Goal: Task Accomplishment & Management: Manage account settings

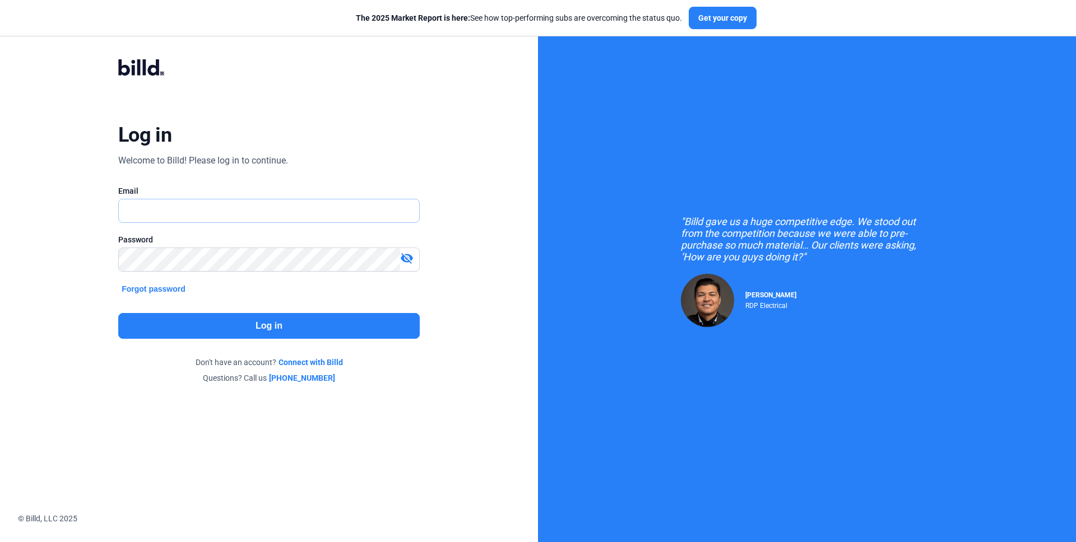
type input "[PERSON_NAME][EMAIL_ADDRESS][DOMAIN_NAME]"
click at [226, 218] on input "[PERSON_NAME][EMAIL_ADDRESS][DOMAIN_NAME]" at bounding box center [263, 210] width 288 height 23
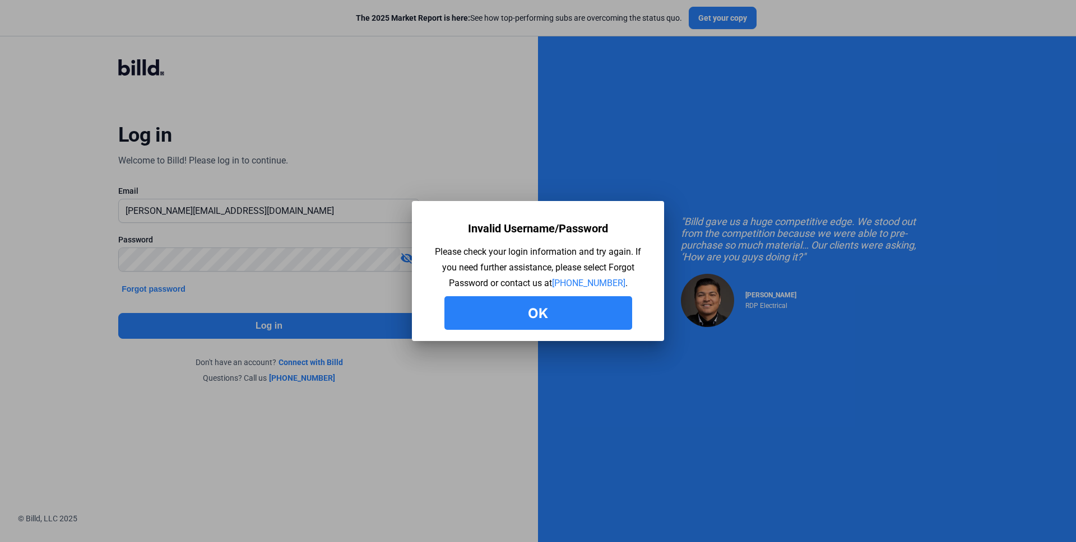
click at [505, 312] on button "Ok" at bounding box center [538, 313] width 188 height 34
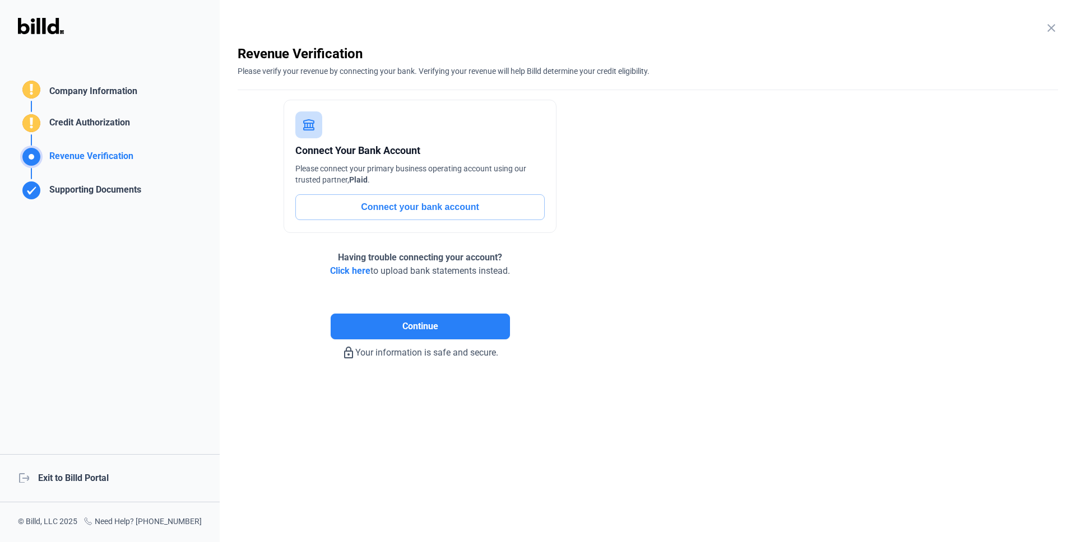
click at [57, 477] on div "logout Exit to Billd Portal" at bounding box center [110, 478] width 220 height 48
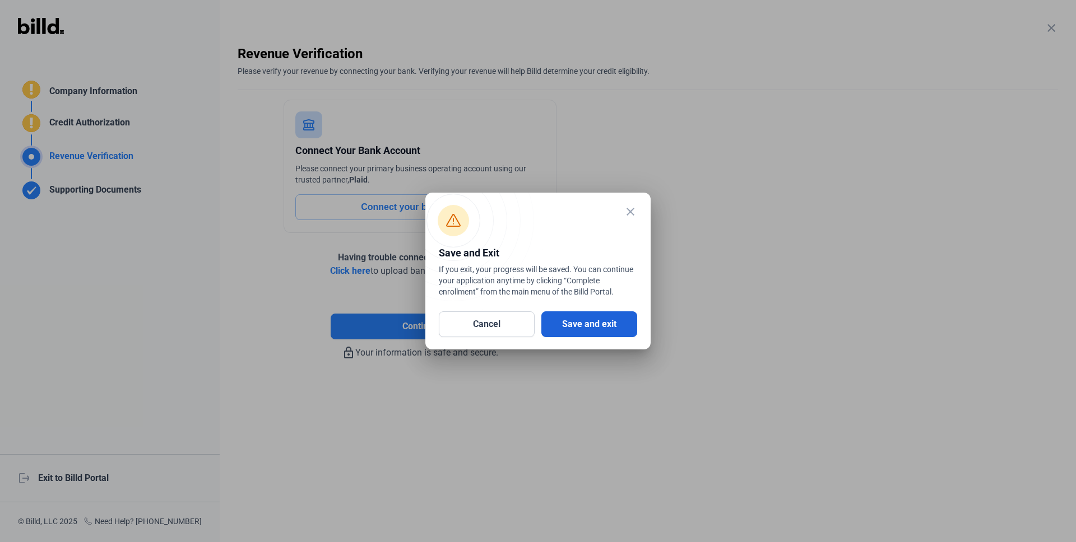
click at [582, 320] on button "Save and exit" at bounding box center [589, 325] width 96 height 26
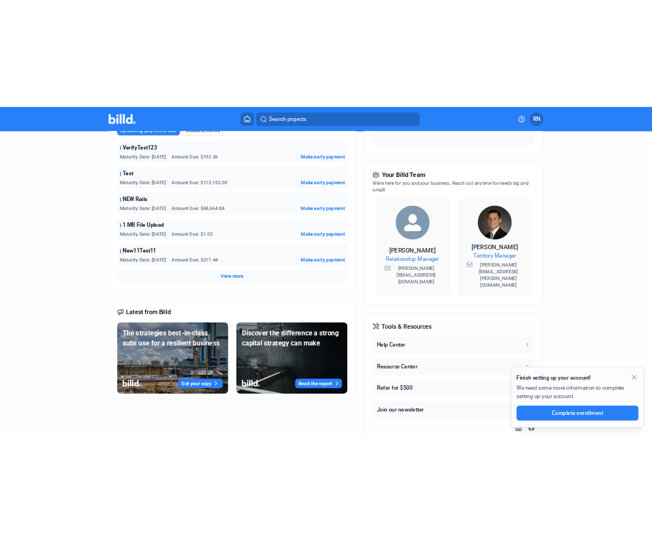
scroll to position [267, 0]
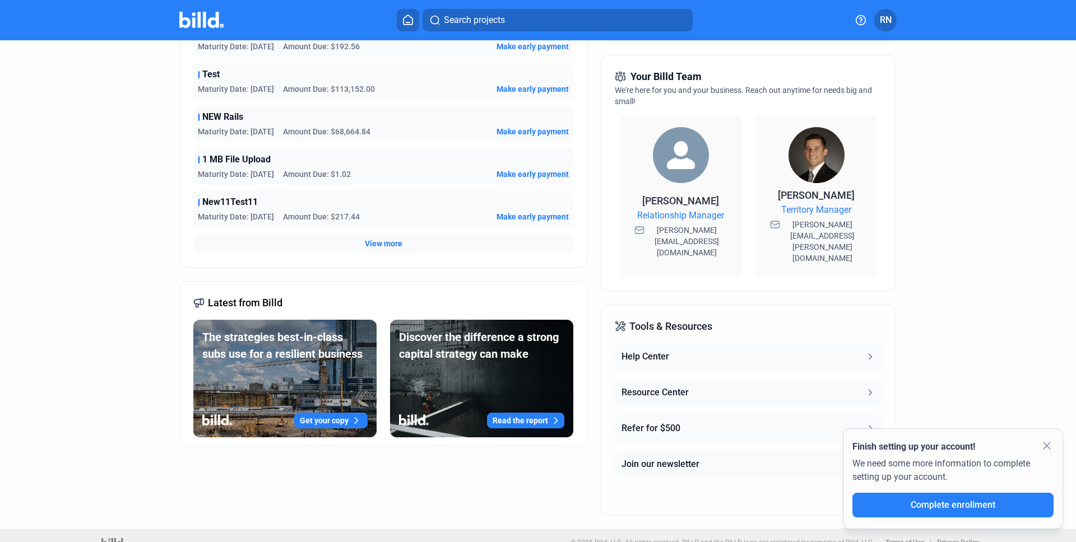
click at [1052, 445] on mat-icon "close" at bounding box center [1046, 445] width 13 height 13
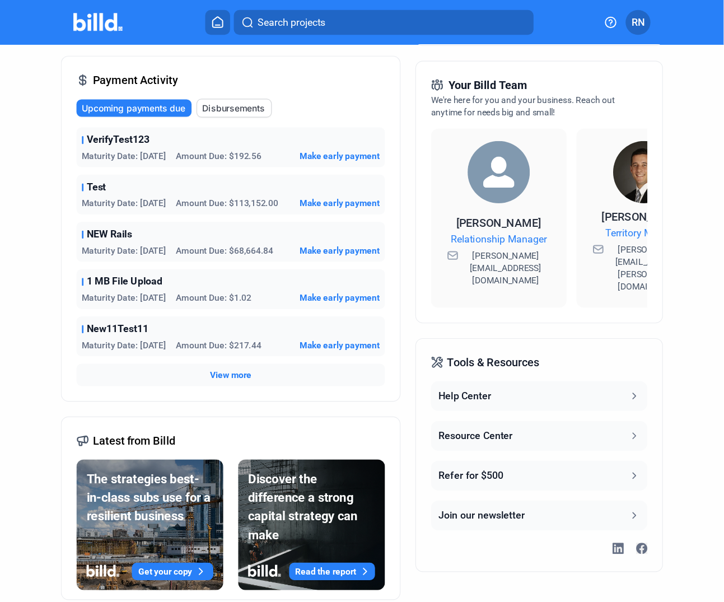
scroll to position [307, 0]
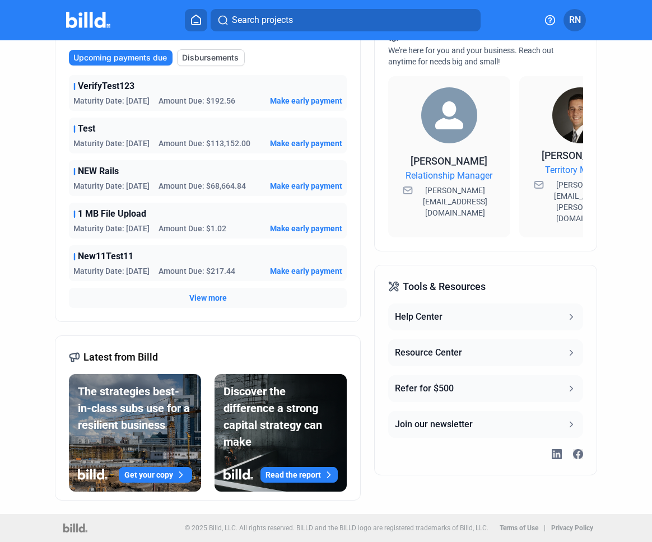
click at [48, 453] on div "Dashboard Projects Financings Account Summary Total Financing Balance $1,914,16…" at bounding box center [325, 123] width 587 height 781
drag, startPoint x: 233, startPoint y: 531, endPoint x: 481, endPoint y: 533, distance: 247.6
click at [481, 533] on div "© 2025 Billd, LLC. All rights reserved. BILLD and the BILLD logo are registered…" at bounding box center [389, 528] width 408 height 21
copy p "ll rights reserved. BILLD and the BILLD logo are registered trademarks of Billd…"
click at [285, 529] on p "© 2025 Billd, LLC. All rights reserved. BILLD and the BILLD logo are registered…" at bounding box center [337, 528] width 304 height 8
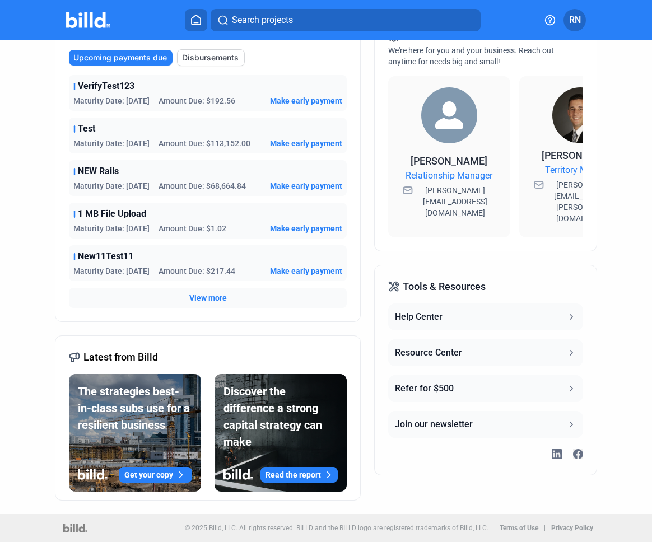
drag, startPoint x: 231, startPoint y: 529, endPoint x: 484, endPoint y: 528, distance: 253.2
click at [484, 528] on div "© 2025 Billd, LLC. All rights reserved. BILLD and the BILLD logo are registered…" at bounding box center [389, 528] width 408 height 21
copy p "All rights reserved. BILLD and the BILLD logo are registered trademarks of Bill…"
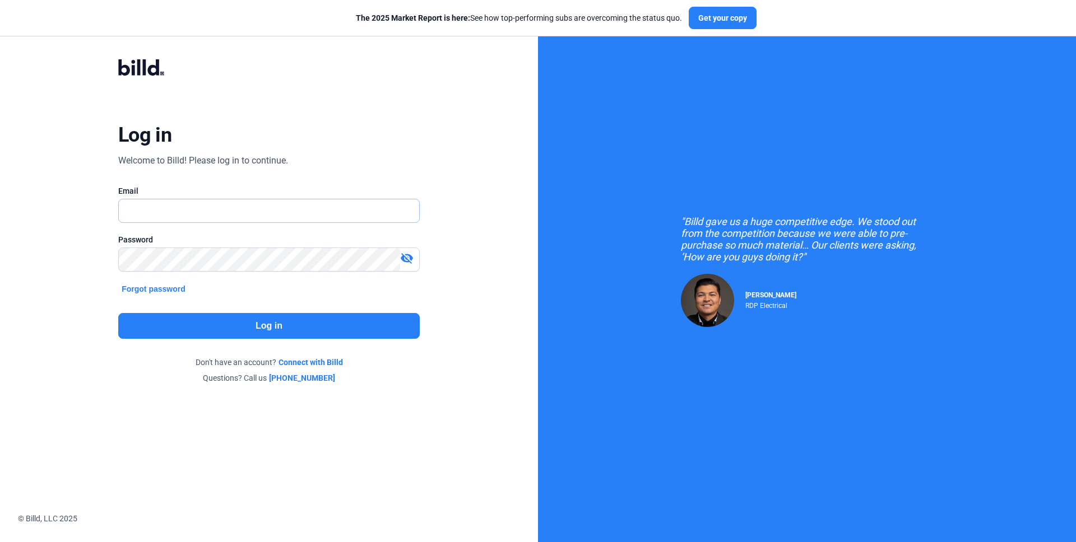
type input "[PERSON_NAME][EMAIL_ADDRESS][DOMAIN_NAME]"
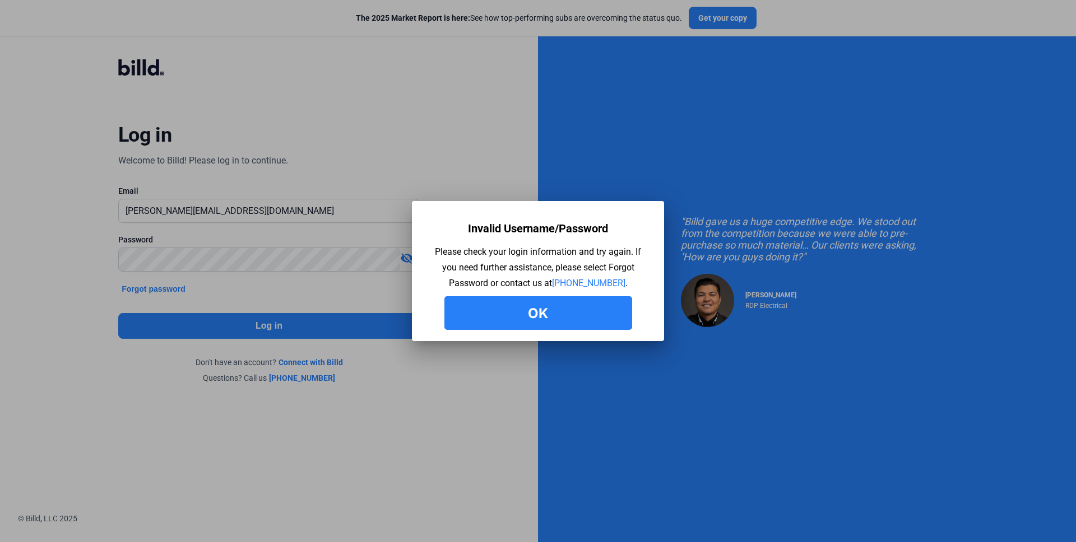
click at [522, 308] on button "Ok" at bounding box center [538, 313] width 188 height 34
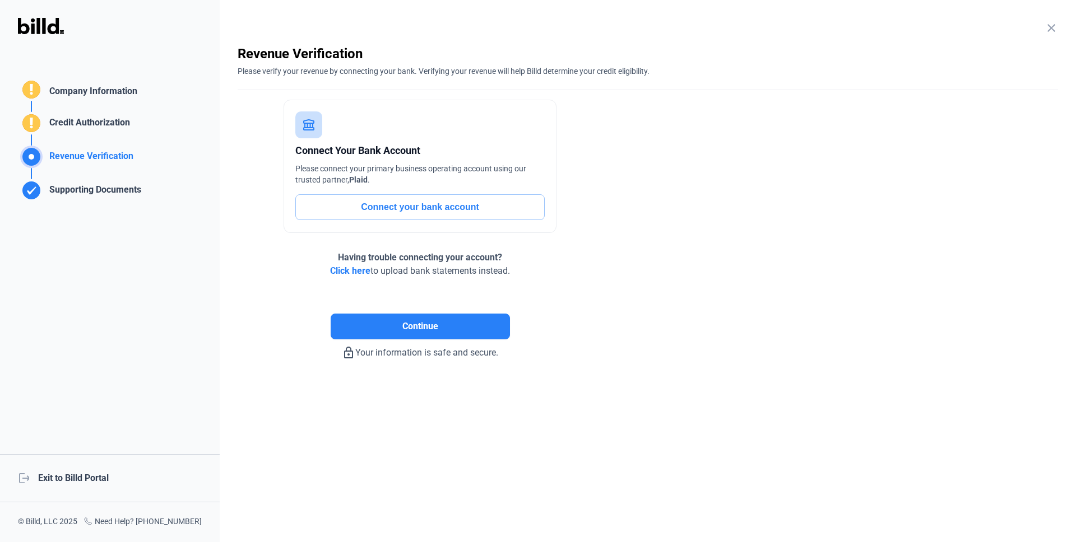
click at [82, 478] on div "logout Exit to Billd Portal" at bounding box center [110, 478] width 220 height 48
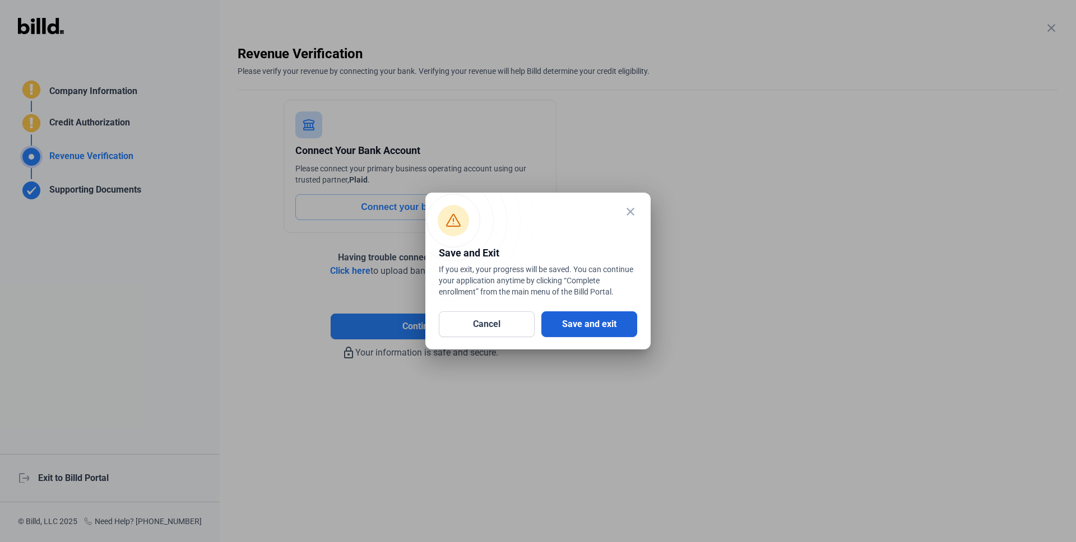
click at [560, 315] on button "Save and exit" at bounding box center [589, 325] width 96 height 26
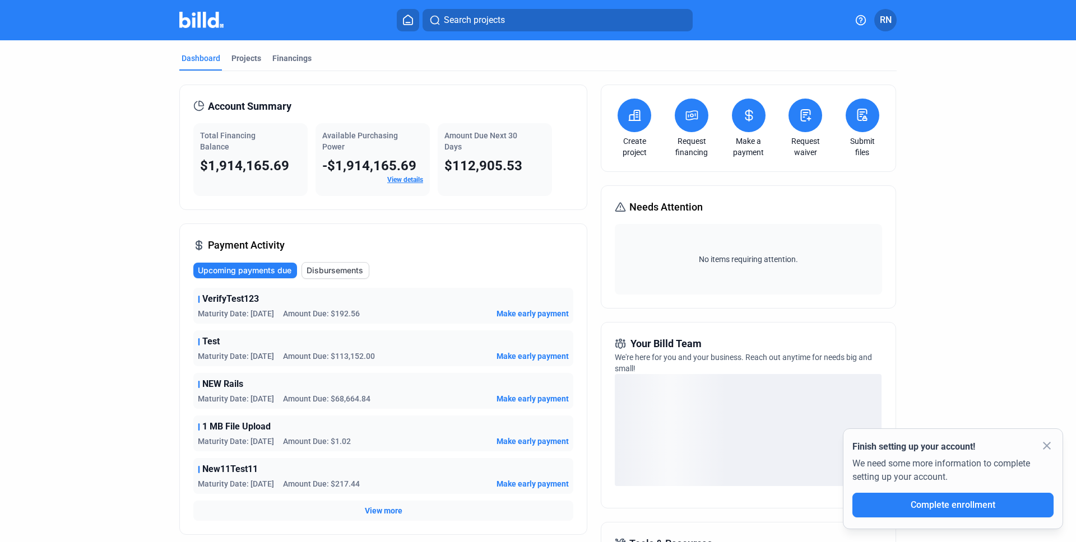
click at [1043, 448] on mat-icon "close" at bounding box center [1046, 445] width 13 height 13
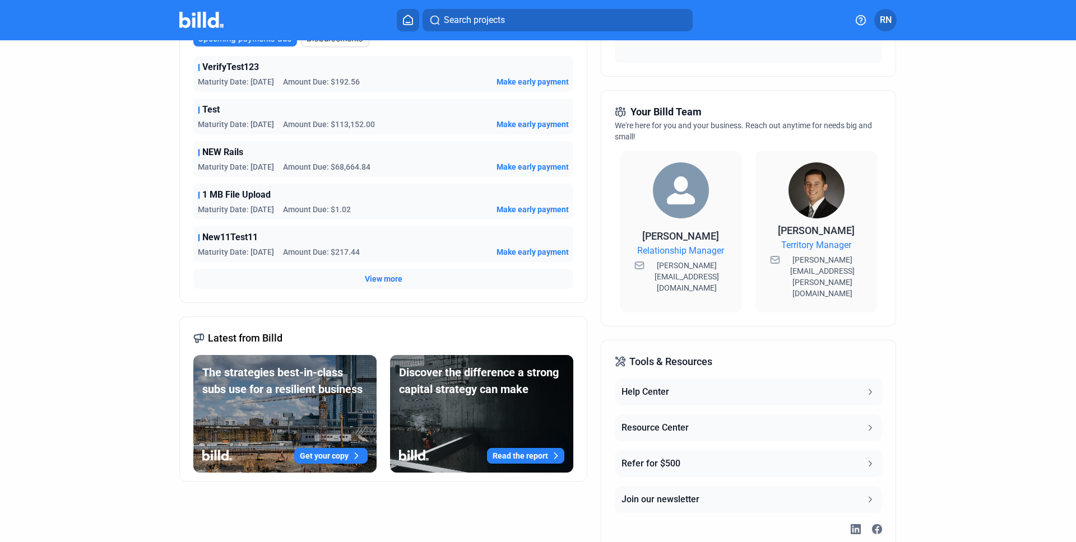
scroll to position [267, 0]
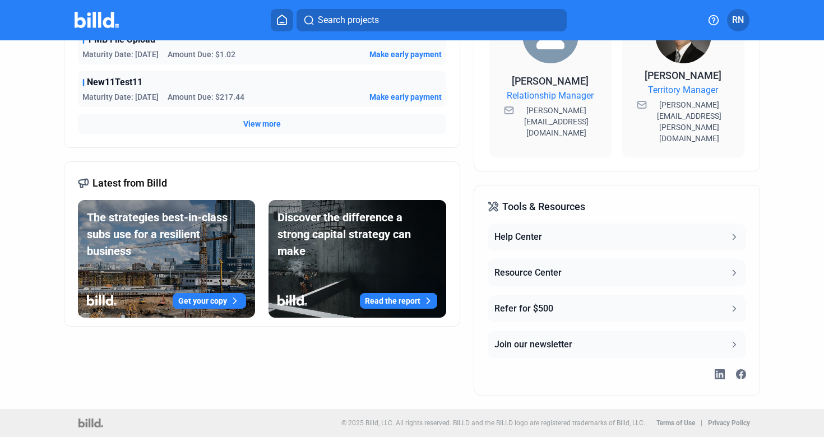
scroll to position [373, 0]
